Goal: Task Accomplishment & Management: Manage account settings

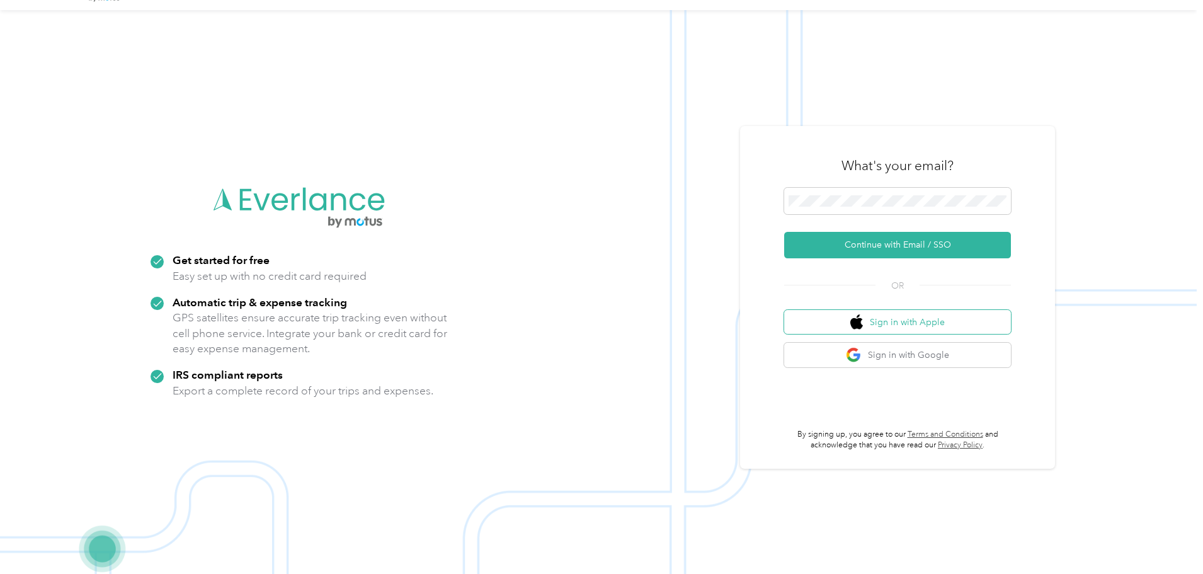
scroll to position [40, 0]
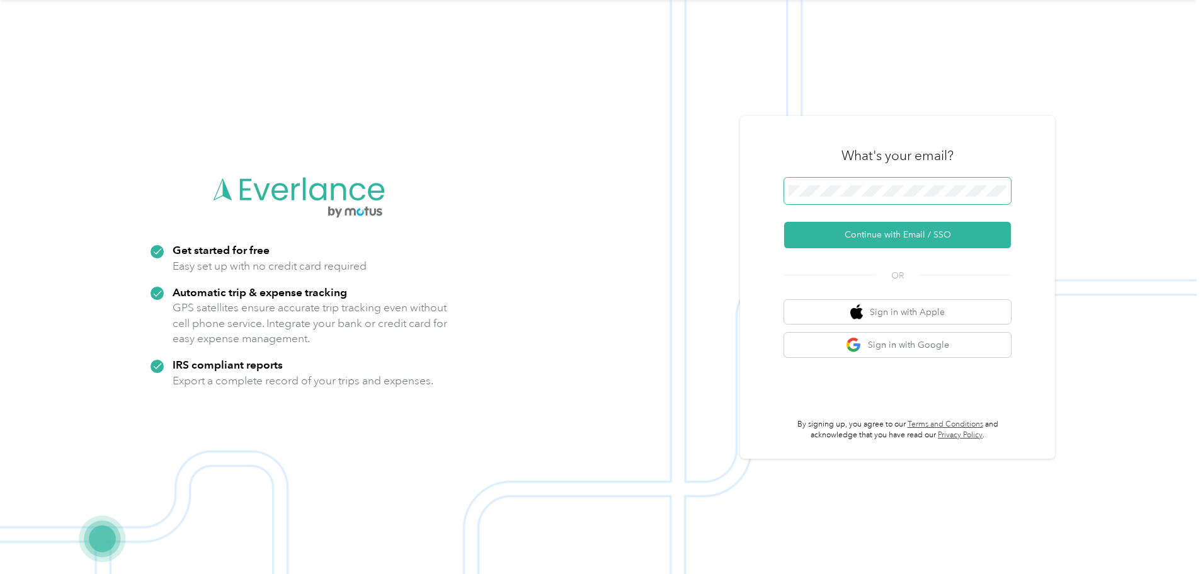
click at [803, 183] on span at bounding box center [897, 191] width 227 height 26
click at [883, 239] on button "Continue with Email / SSO" at bounding box center [897, 235] width 227 height 26
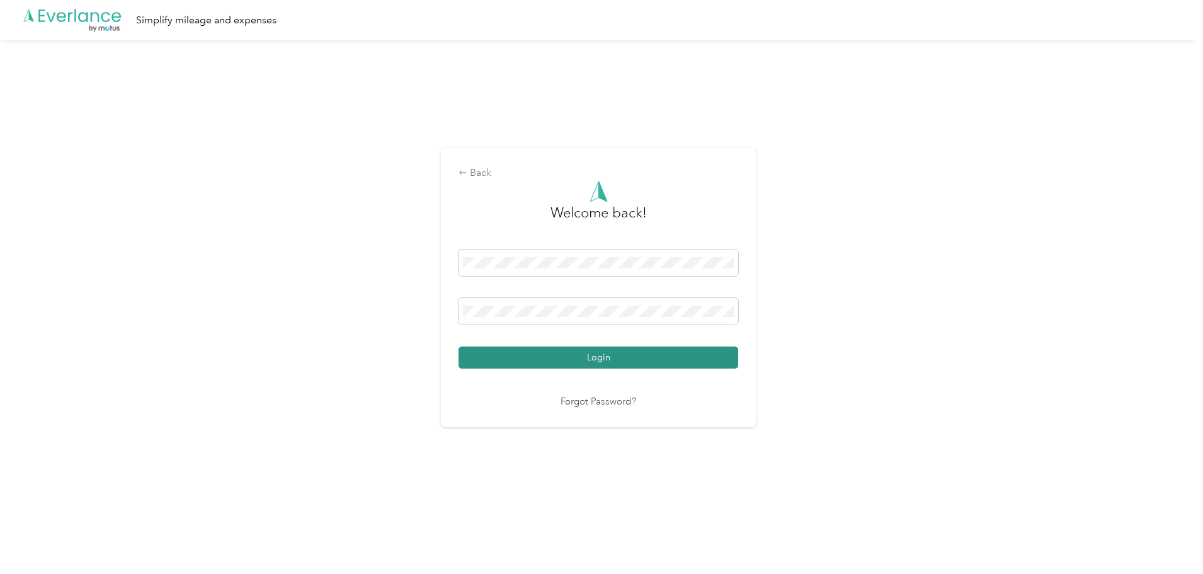
click at [629, 360] on button "Login" at bounding box center [599, 358] width 280 height 22
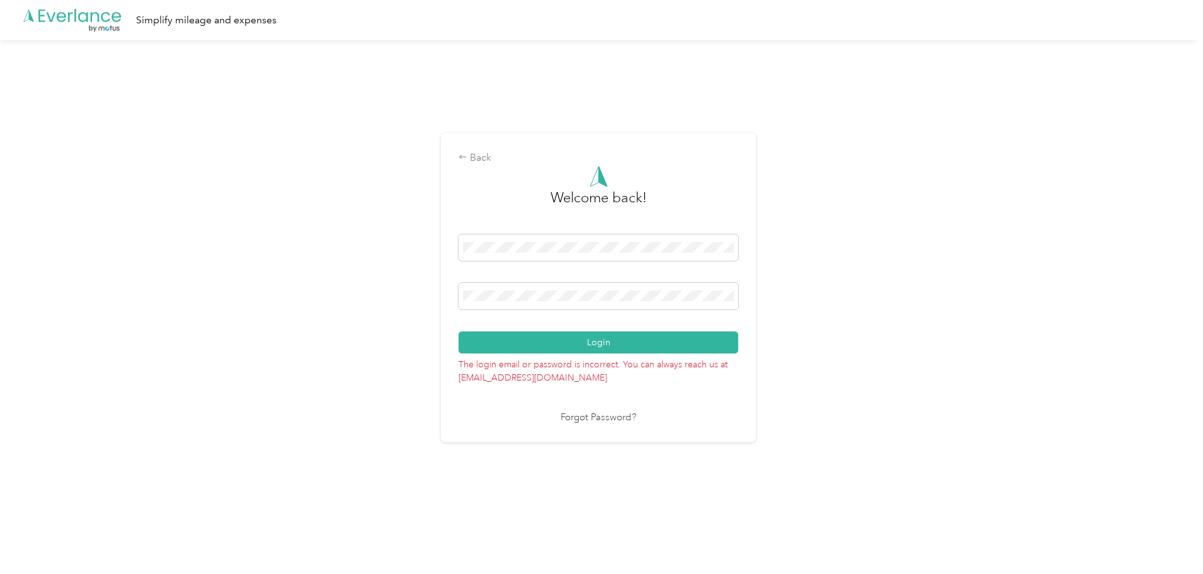
click at [584, 341] on button "Login" at bounding box center [599, 342] width 280 height 22
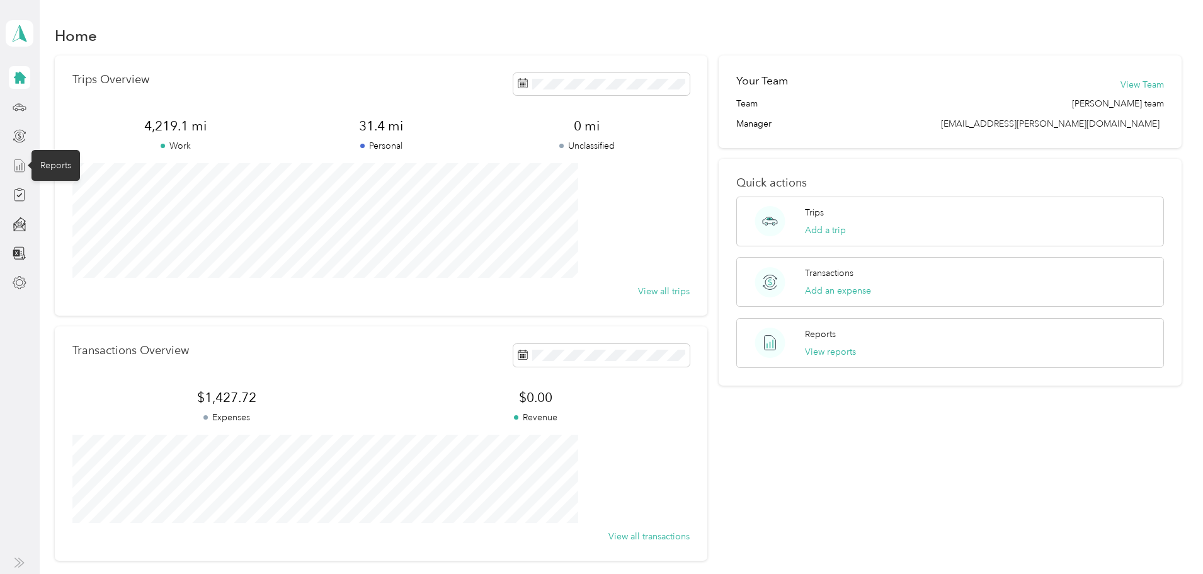
click at [23, 164] on icon at bounding box center [20, 166] width 14 height 14
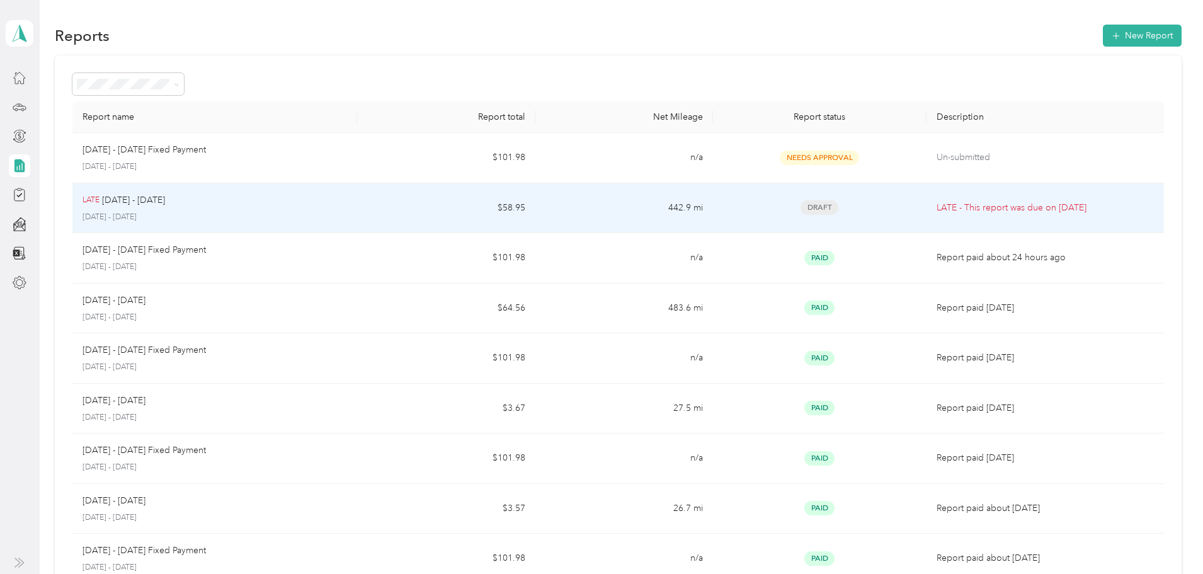
click at [165, 203] on p "[DATE] - [DATE]" at bounding box center [133, 200] width 63 height 14
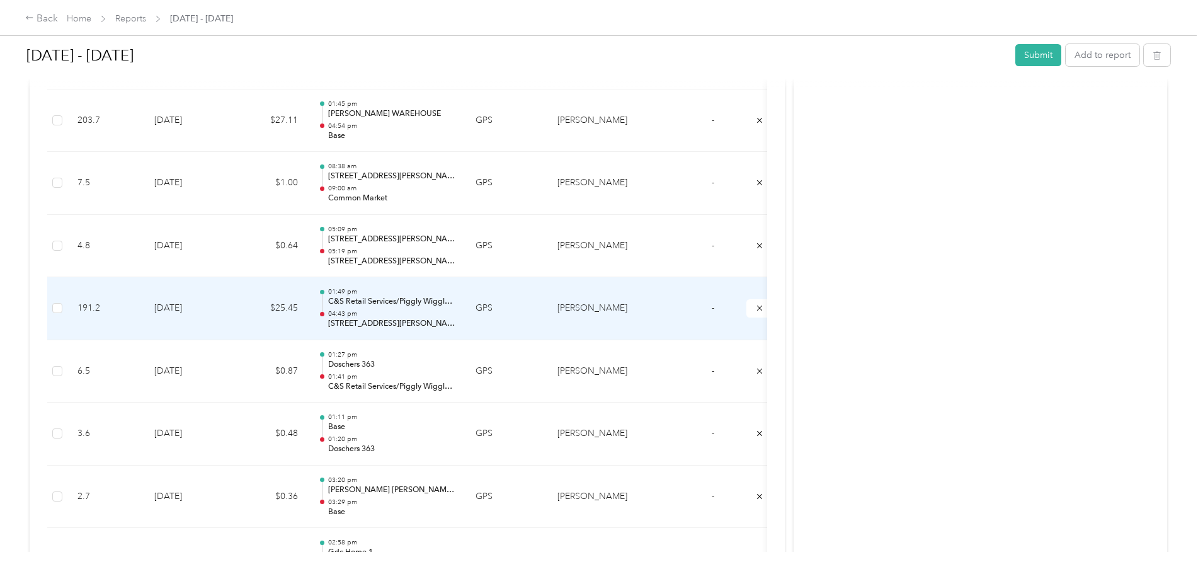
scroll to position [945, 0]
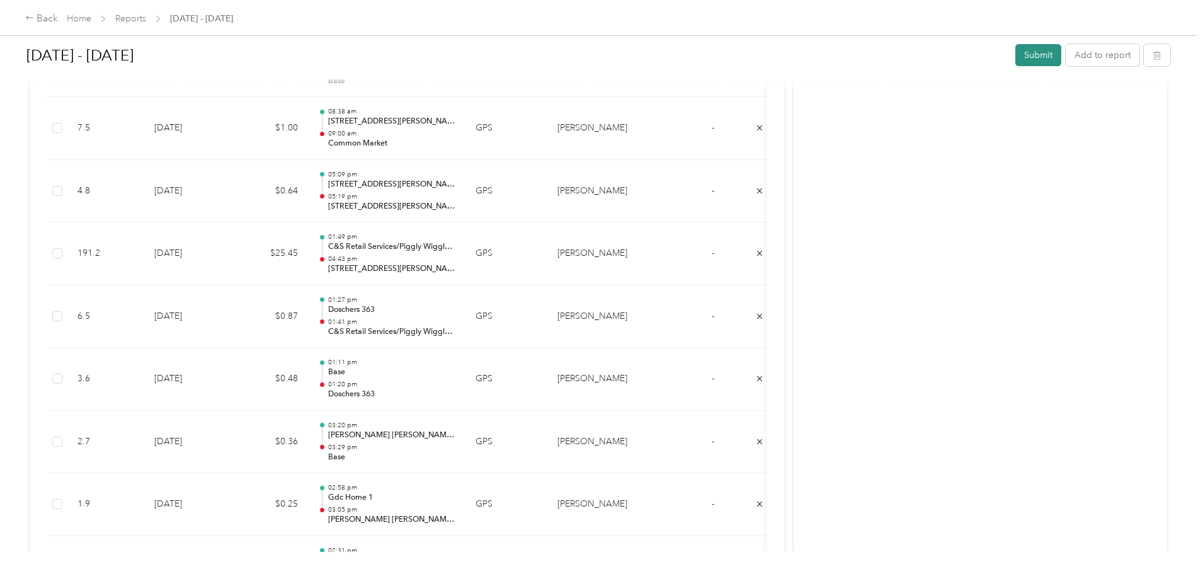
click at [1016, 57] on button "Submit" at bounding box center [1039, 55] width 46 height 22
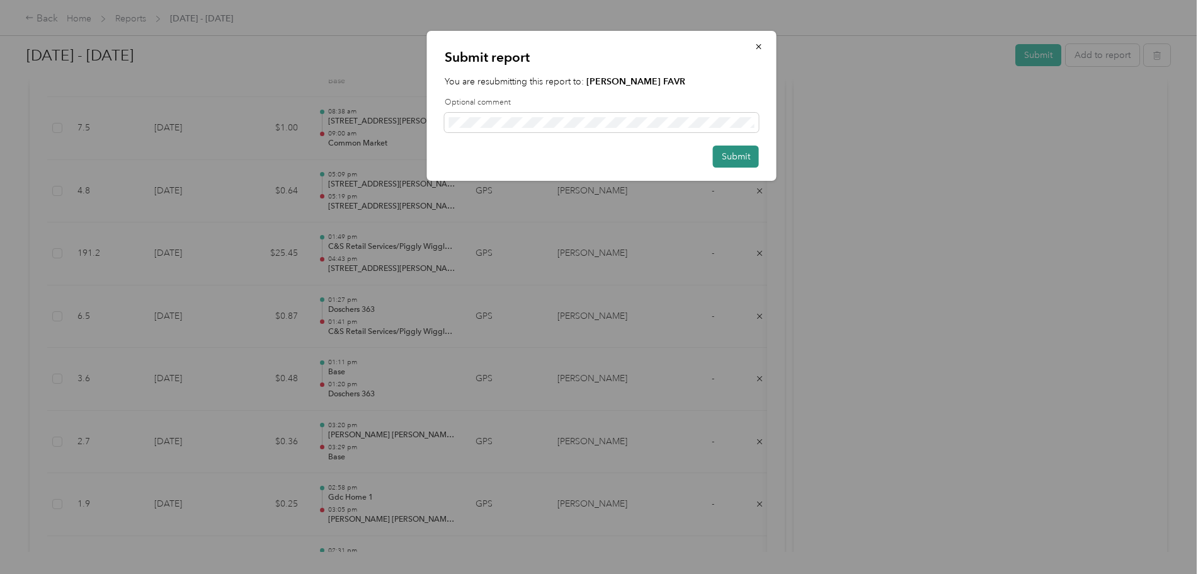
click at [746, 159] on button "Submit" at bounding box center [736, 157] width 46 height 22
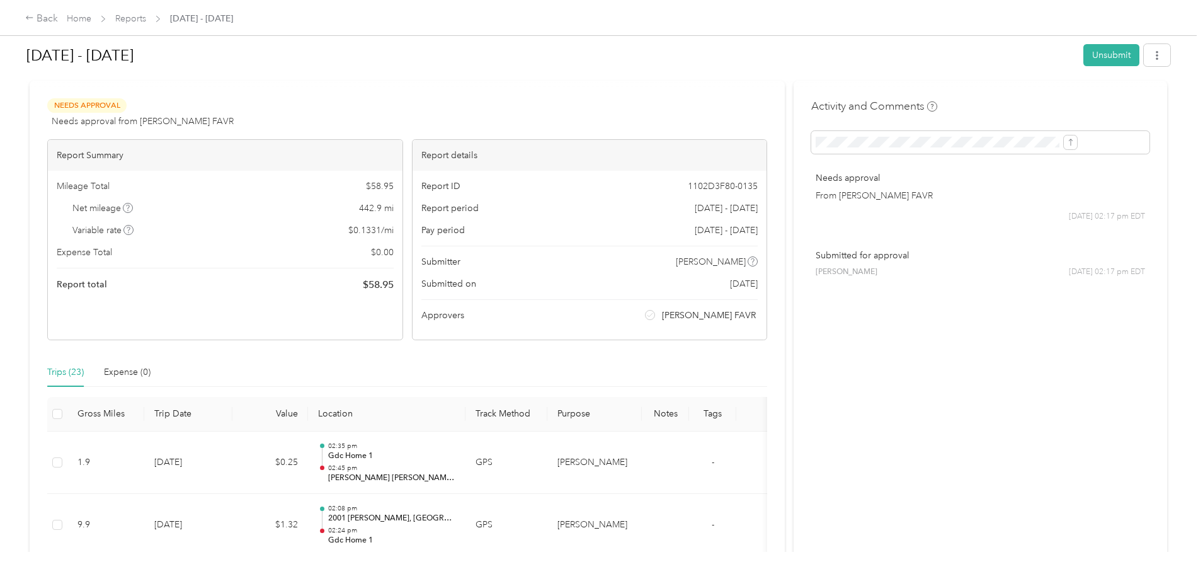
scroll to position [0, 0]
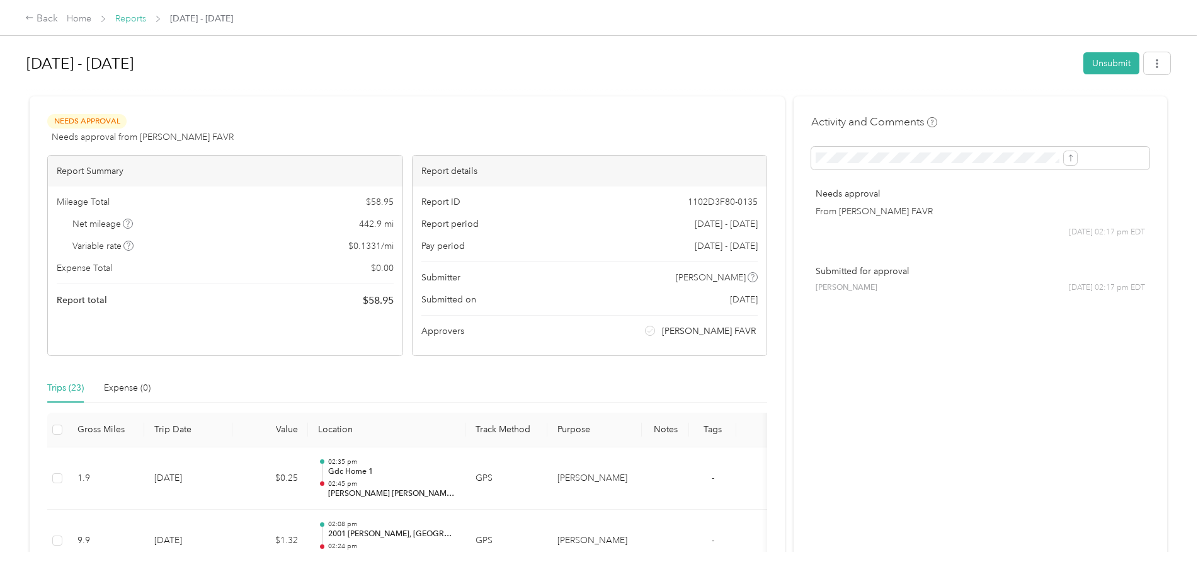
click at [146, 16] on link "Reports" at bounding box center [130, 18] width 31 height 11
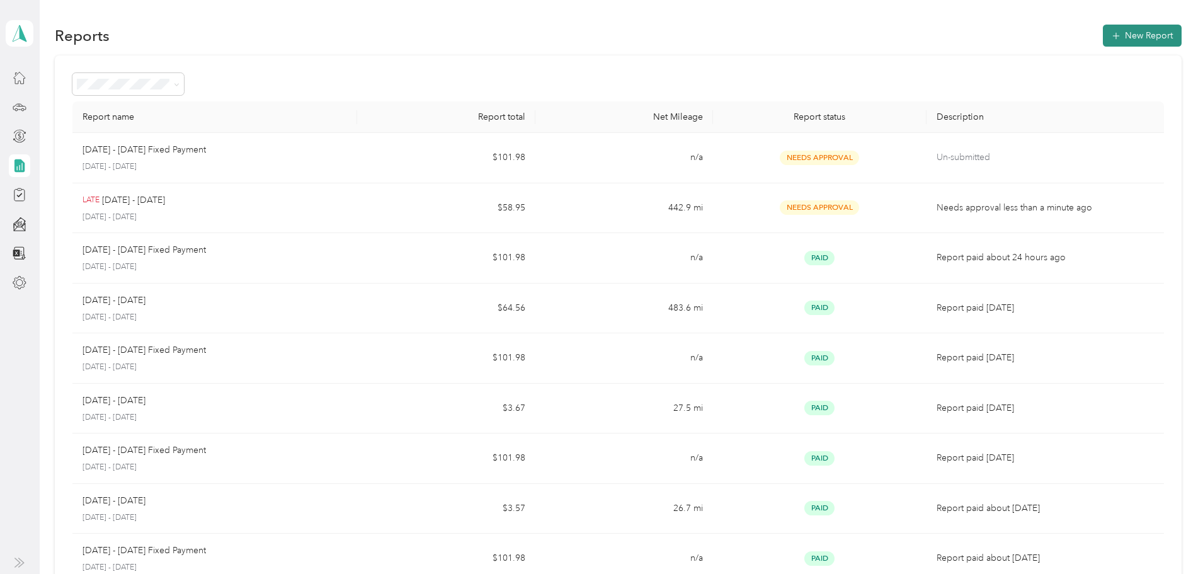
click at [1103, 32] on button "New Report" at bounding box center [1142, 36] width 79 height 22
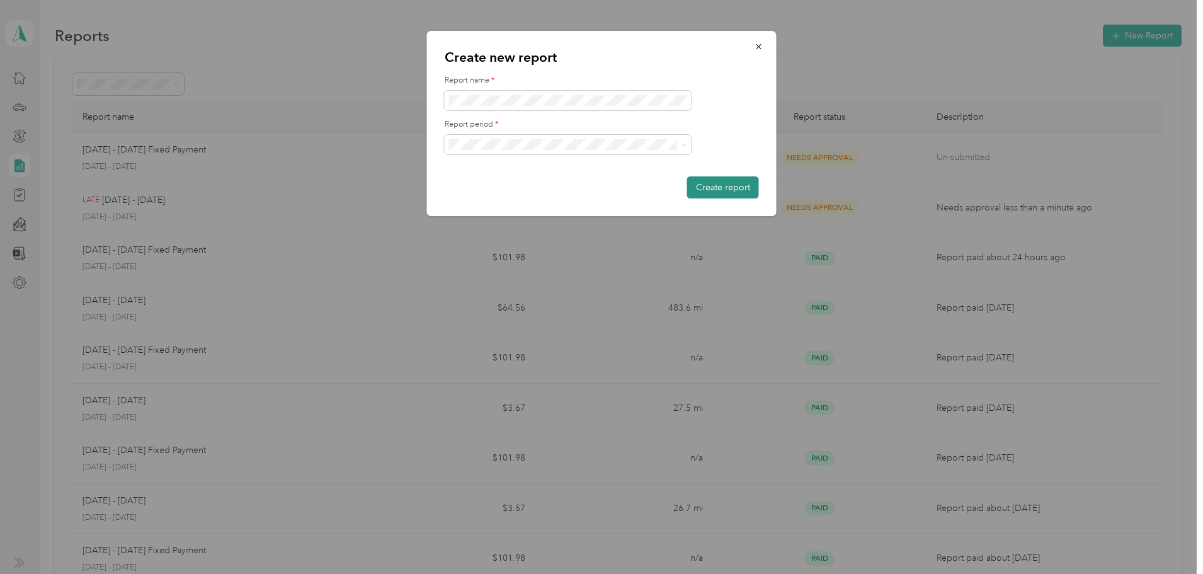
click at [718, 182] on button "Create report" at bounding box center [723, 187] width 72 height 22
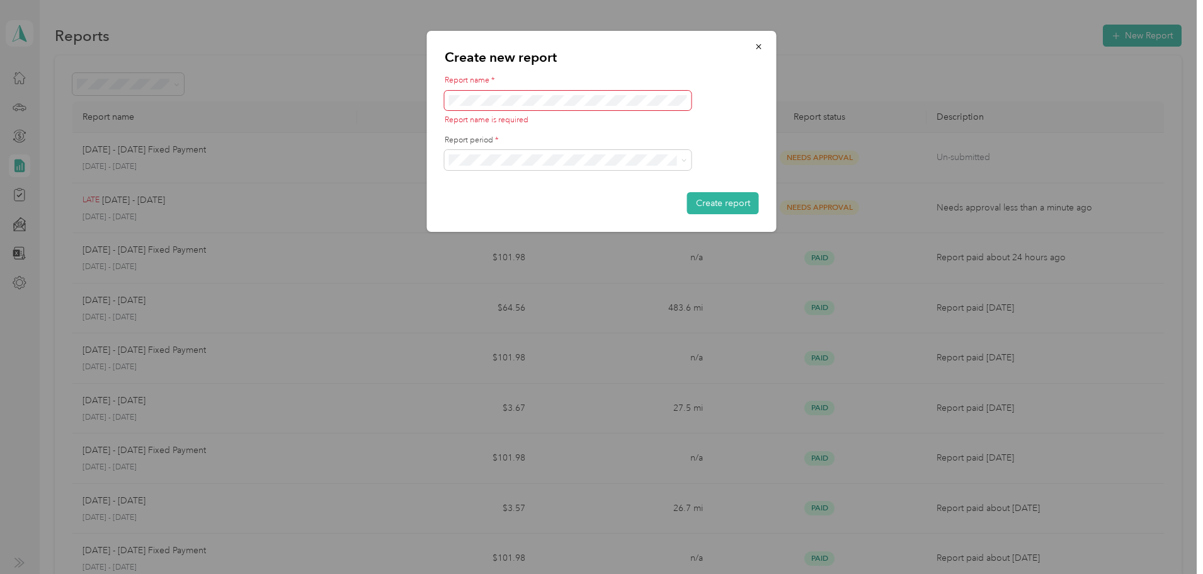
click at [365, 164] on div at bounding box center [601, 287] width 1203 height 574
